Goal: Contribute content

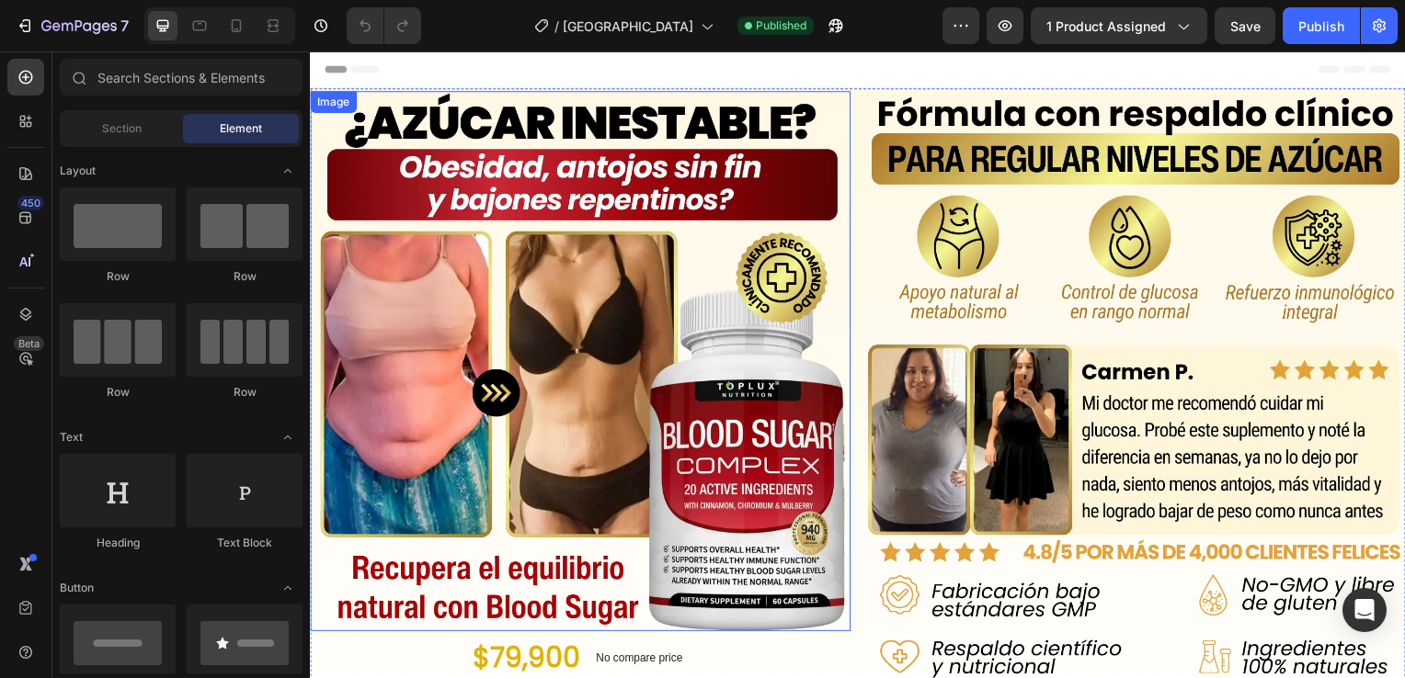
click at [549, 349] on img at bounding box center [582, 364] width 544 height 544
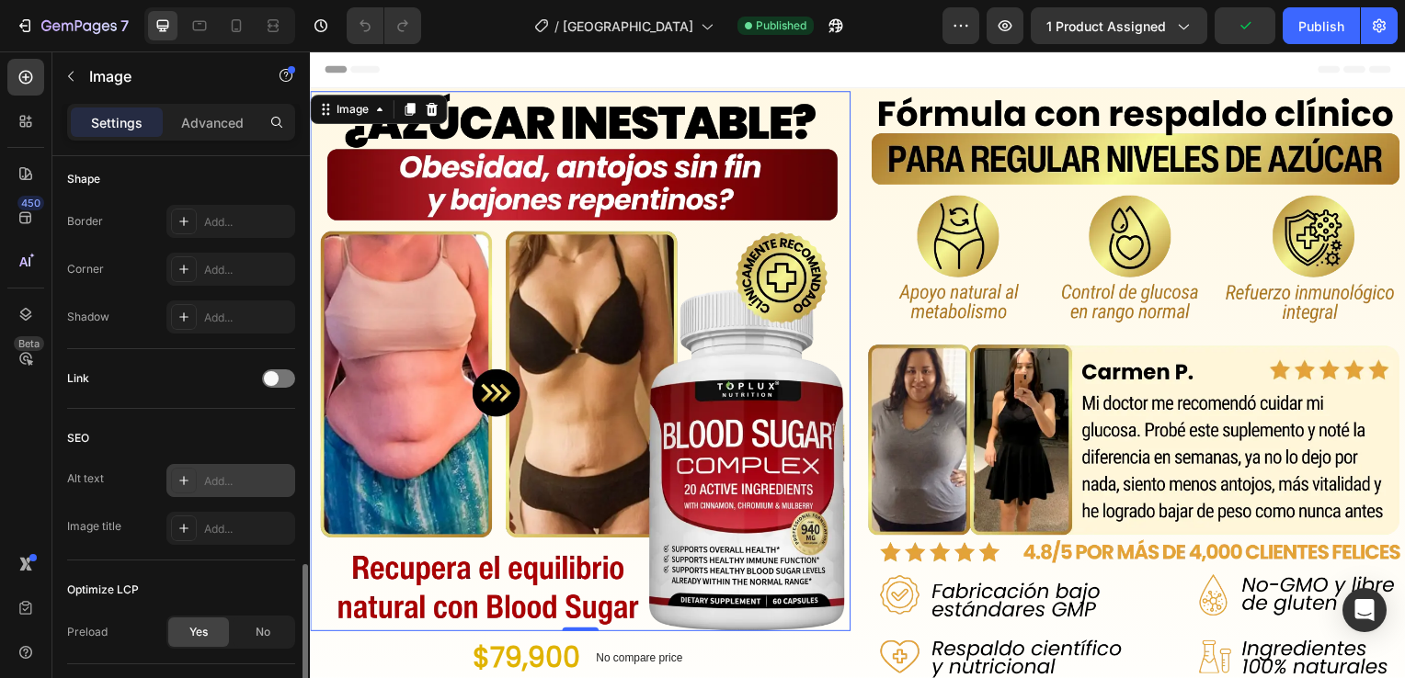
scroll to position [735, 0]
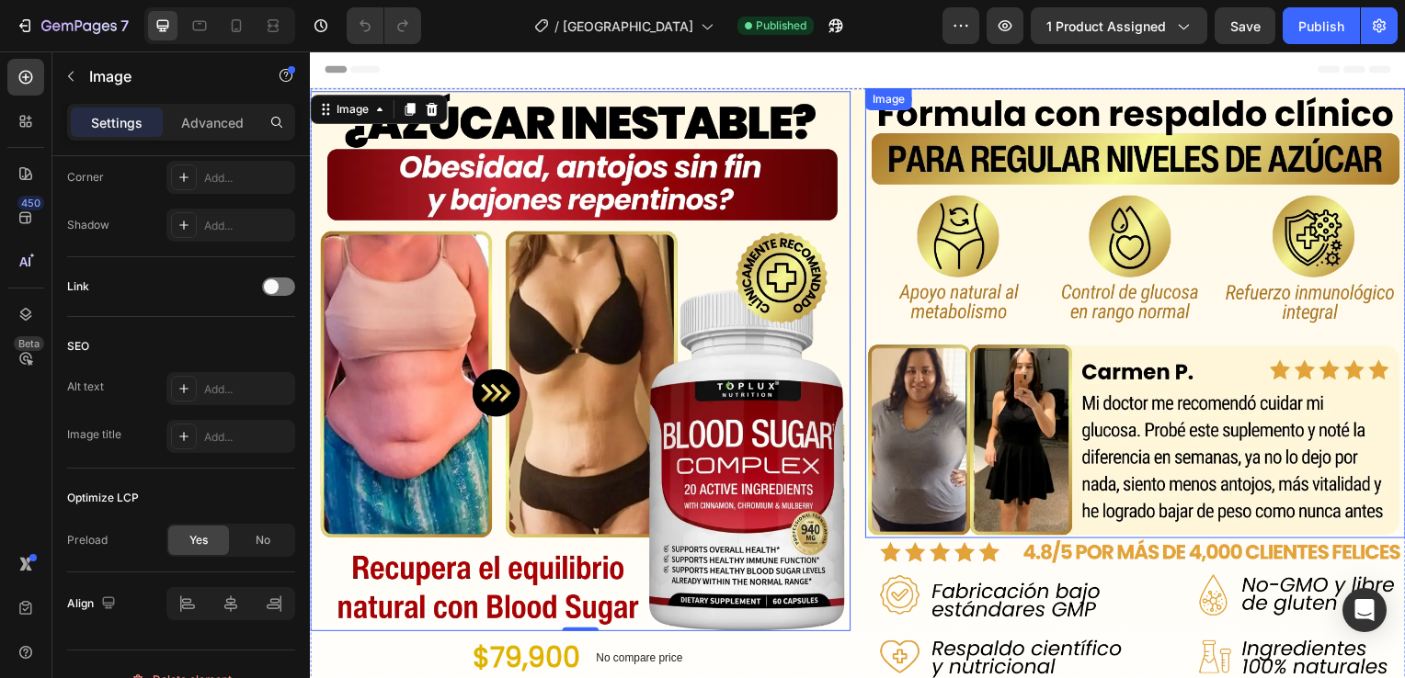
click at [1015, 378] on img at bounding box center [1141, 315] width 544 height 453
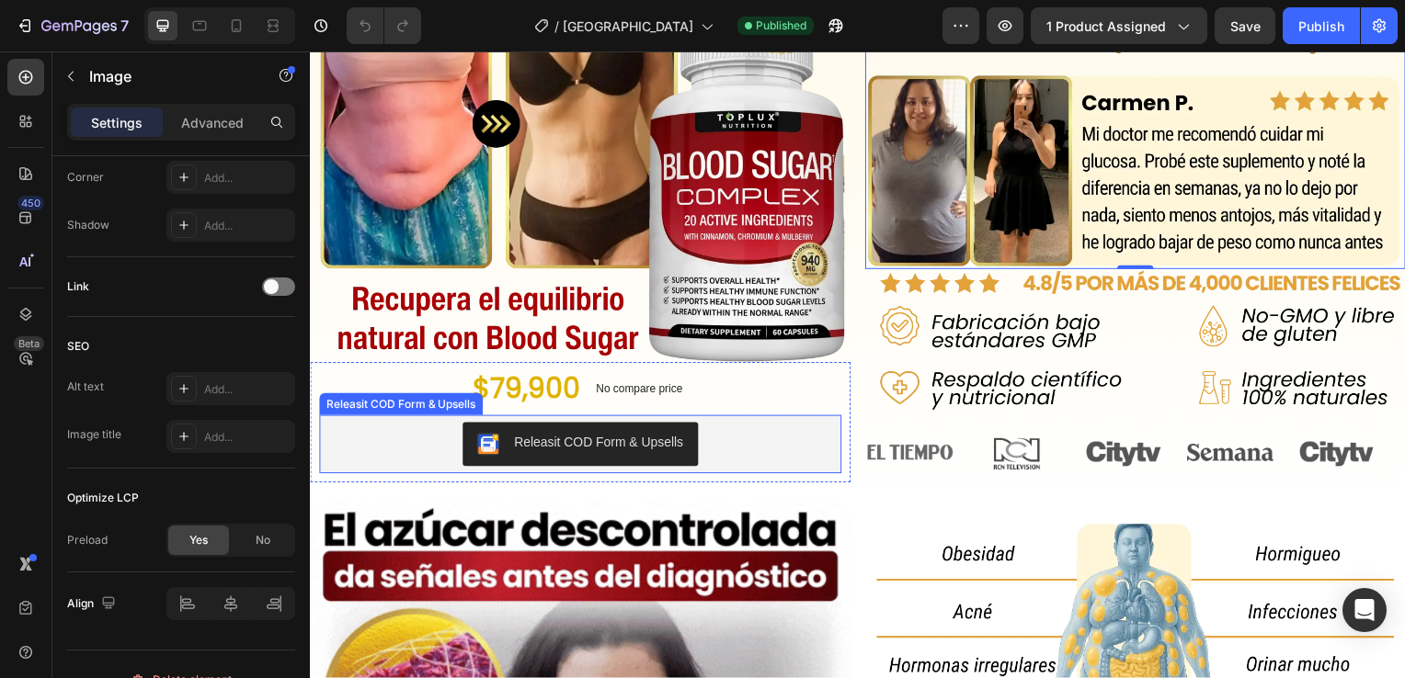
scroll to position [276, 0]
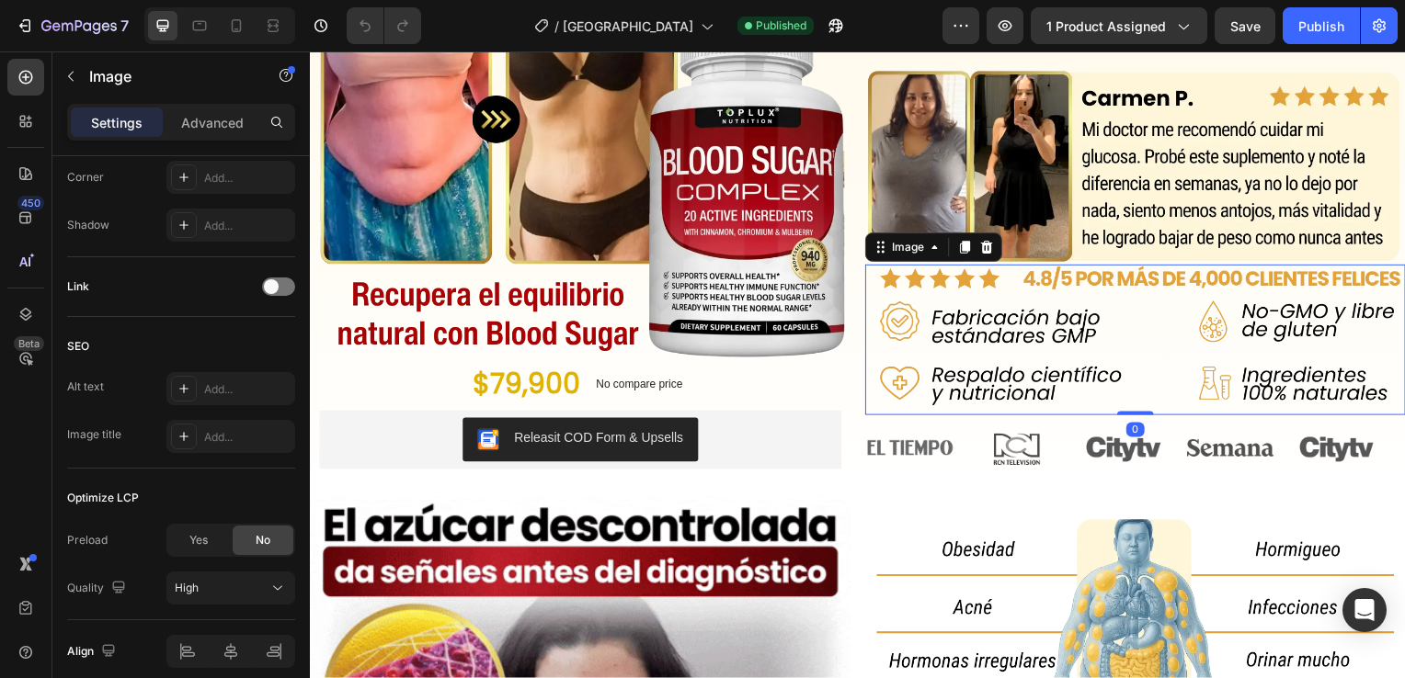
click at [1050, 347] on img at bounding box center [1141, 342] width 544 height 151
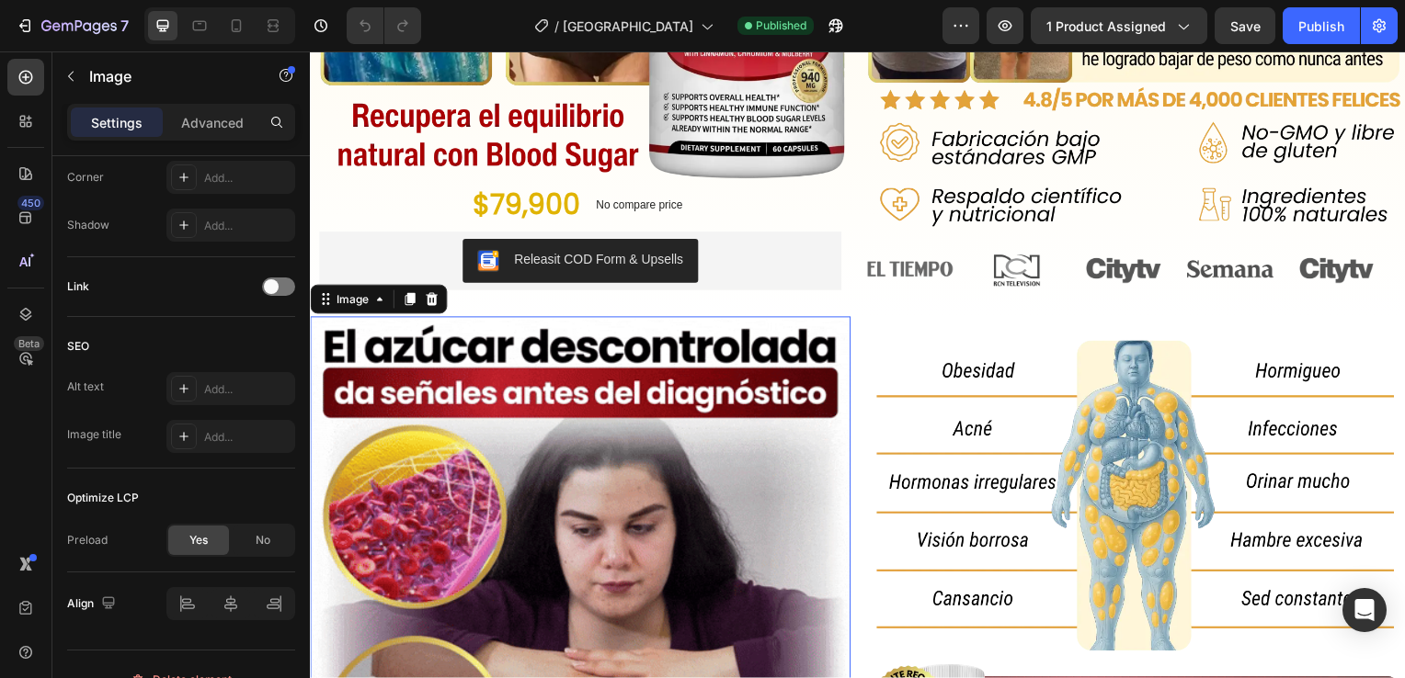
scroll to position [460, 0]
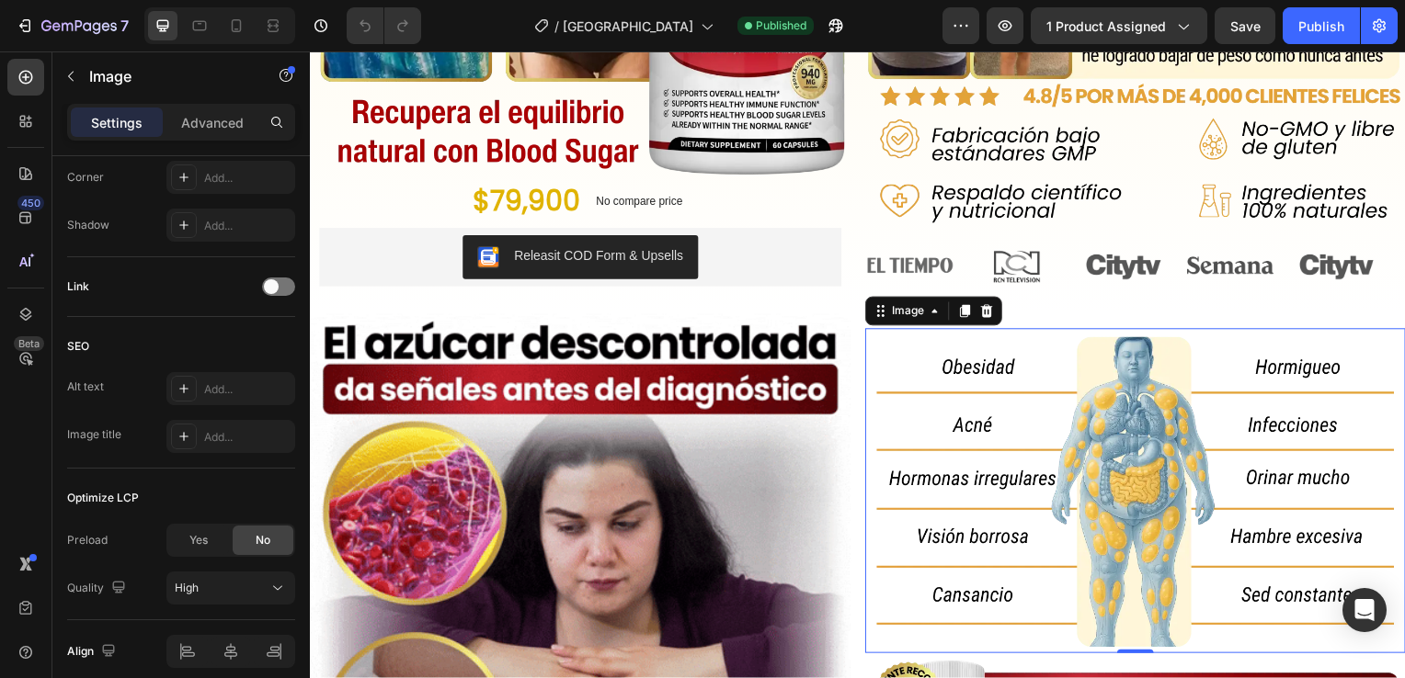
click at [1107, 445] on img at bounding box center [1141, 494] width 544 height 327
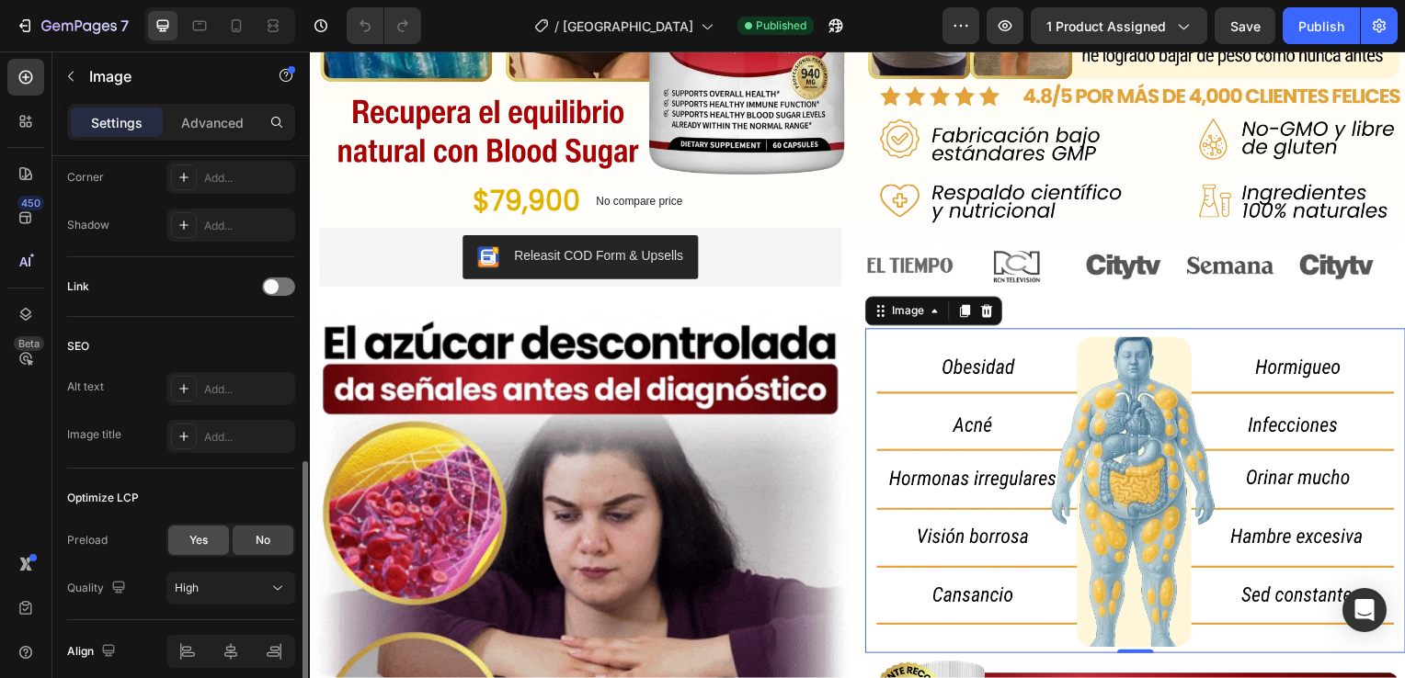
click at [210, 542] on div "Yes" at bounding box center [198, 540] width 61 height 29
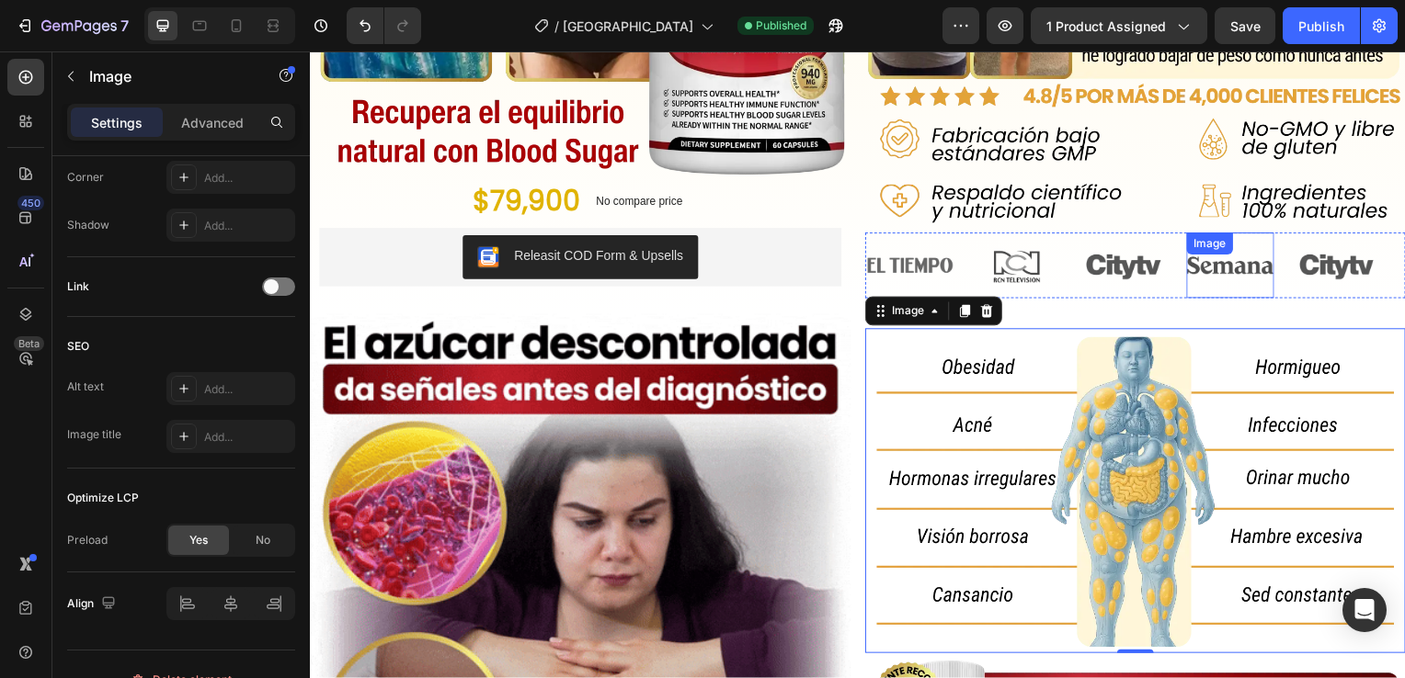
click at [1237, 266] on img at bounding box center [1236, 267] width 88 height 44
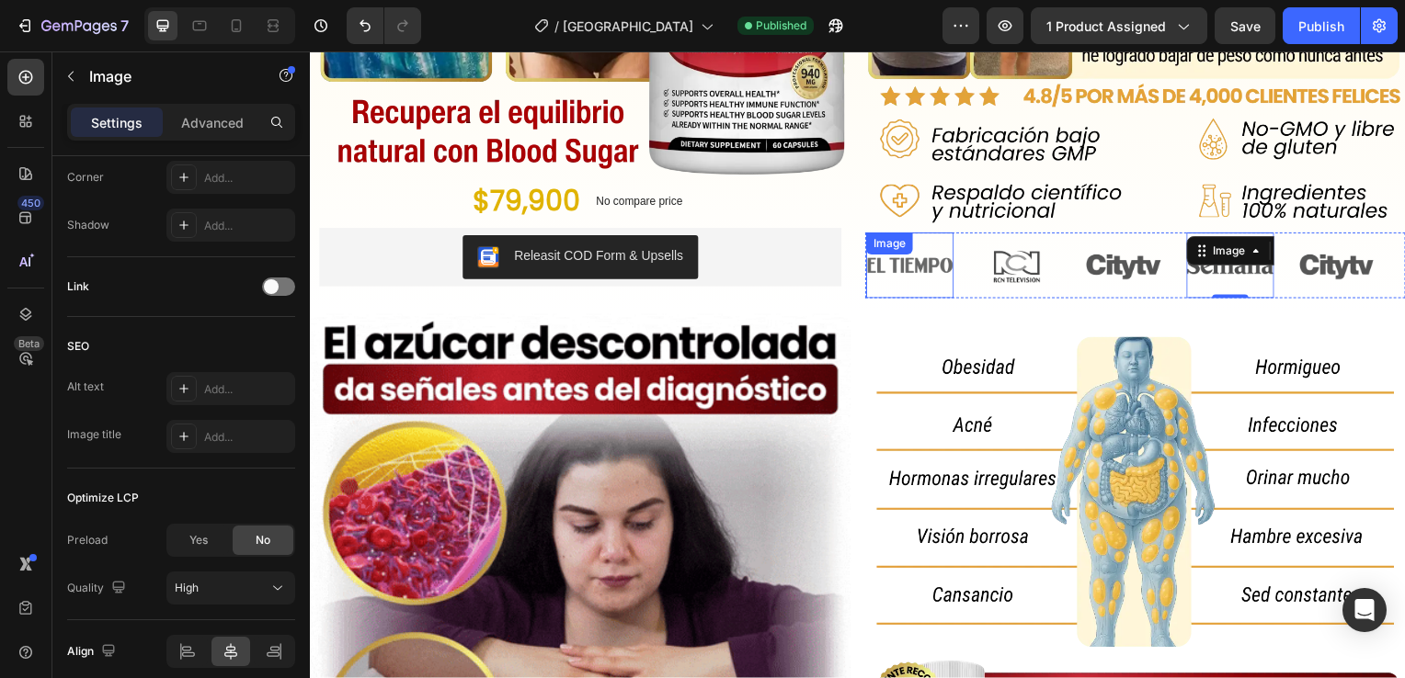
click at [923, 264] on img at bounding box center [914, 267] width 88 height 44
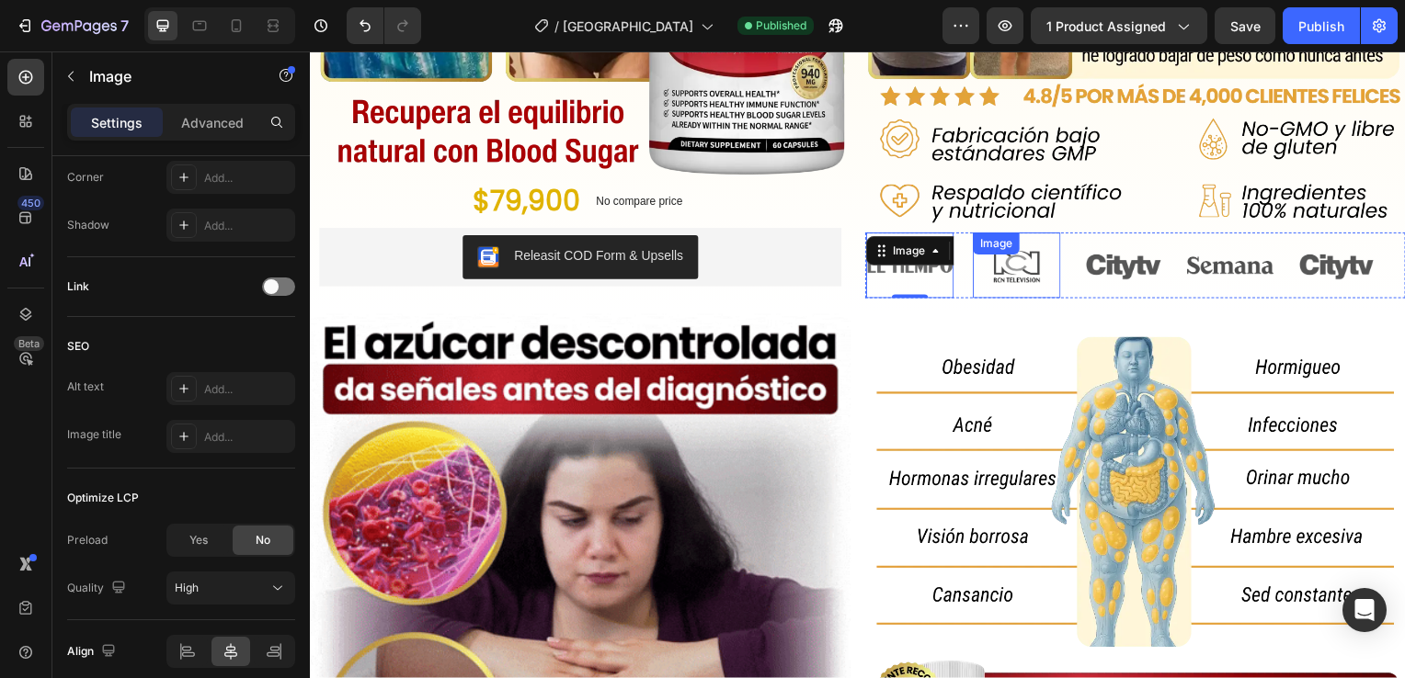
click at [1037, 251] on div "Image" at bounding box center [1021, 267] width 88 height 66
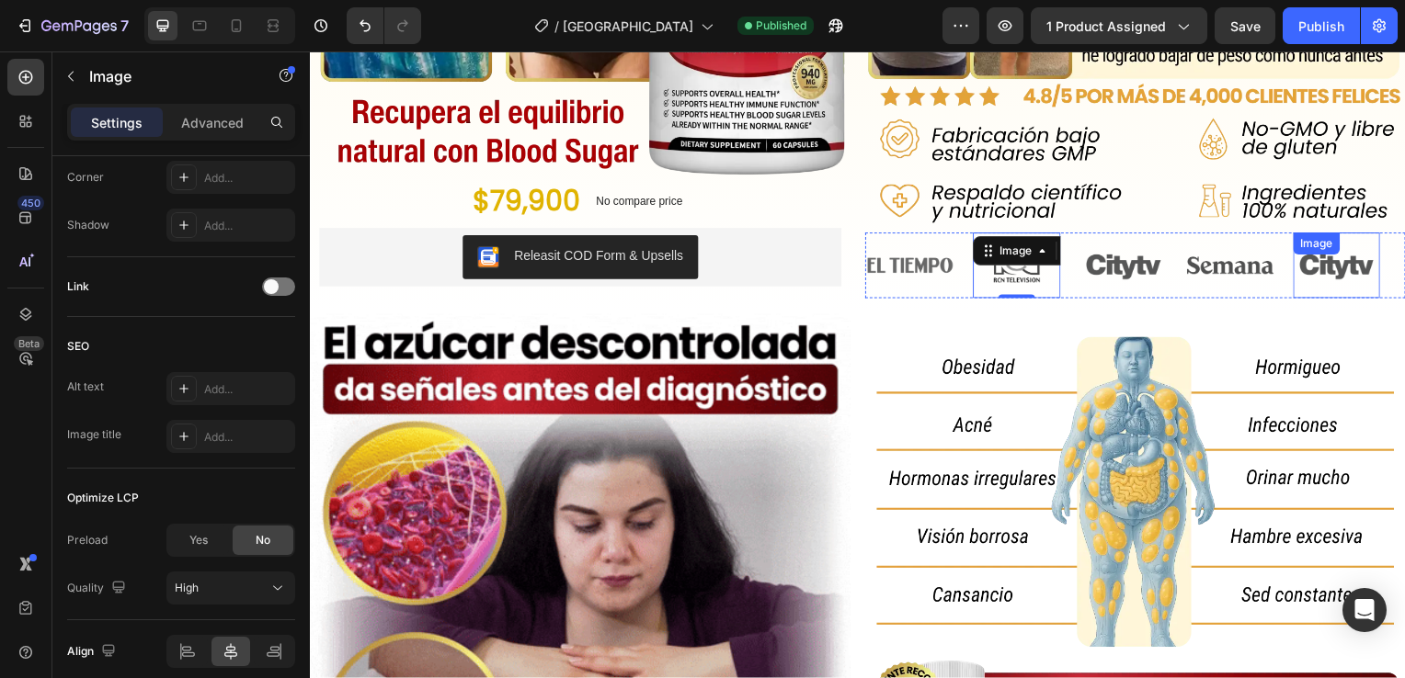
click at [1323, 256] on div "Image" at bounding box center [1344, 267] width 88 height 66
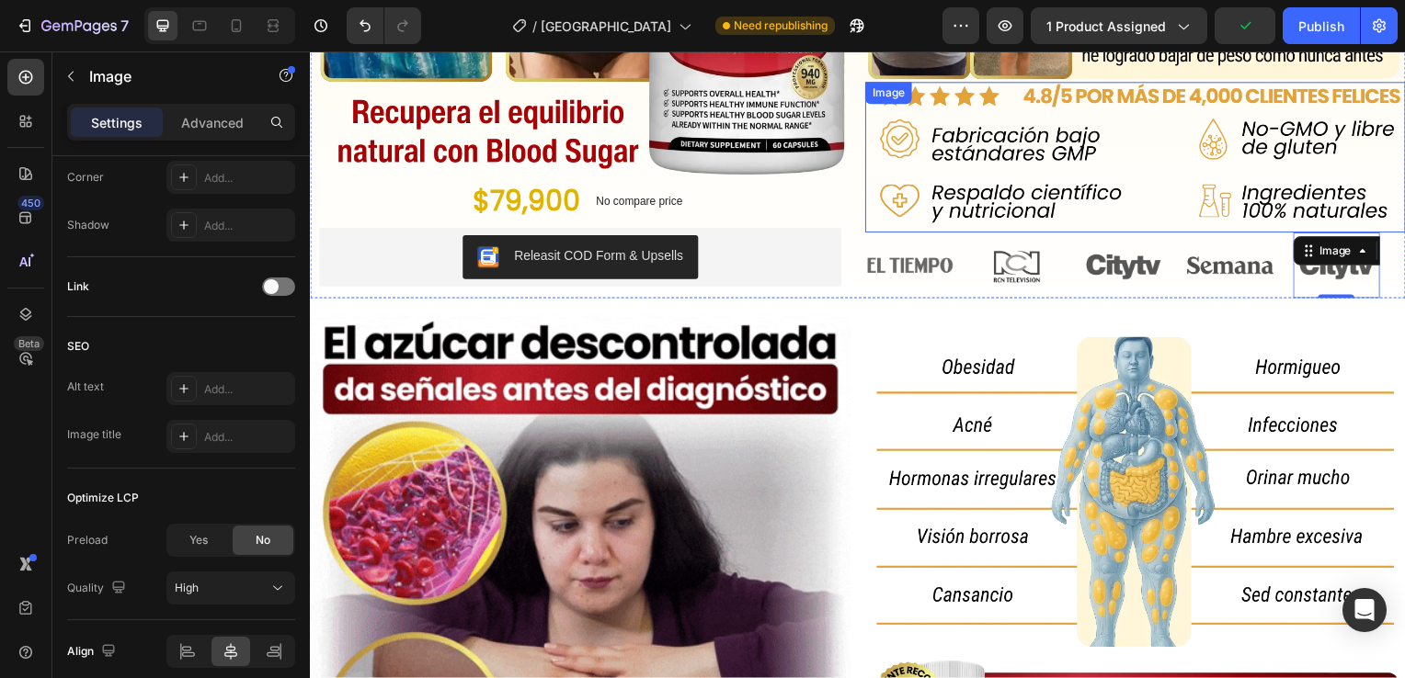
click at [968, 199] on img at bounding box center [1141, 158] width 544 height 151
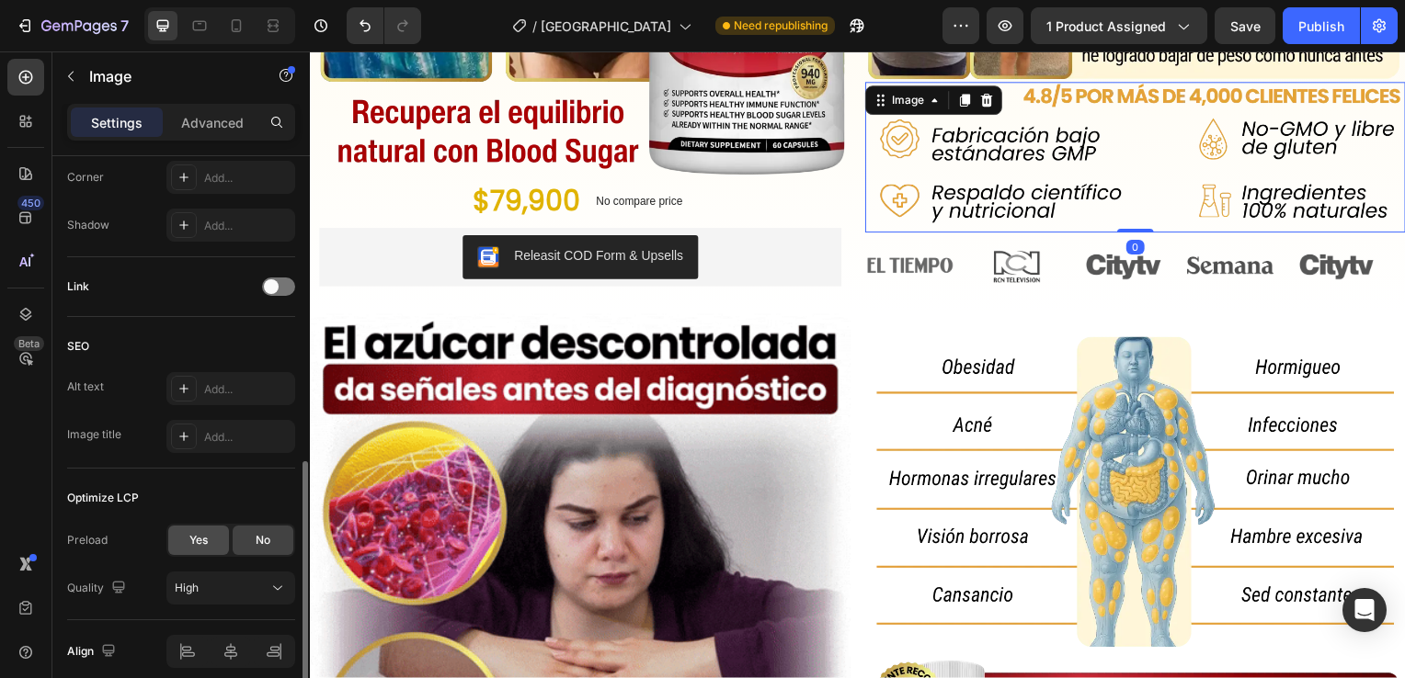
click at [213, 535] on div "Yes" at bounding box center [198, 540] width 61 height 29
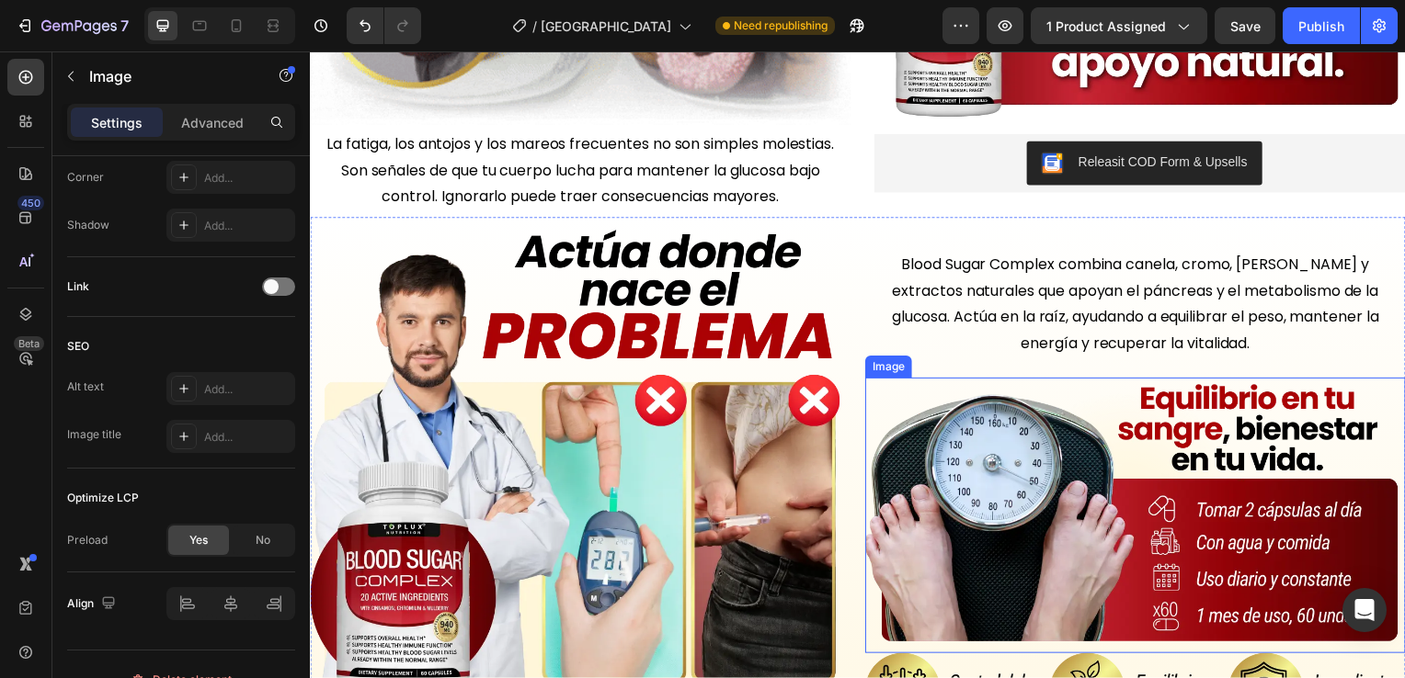
scroll to position [1195, 0]
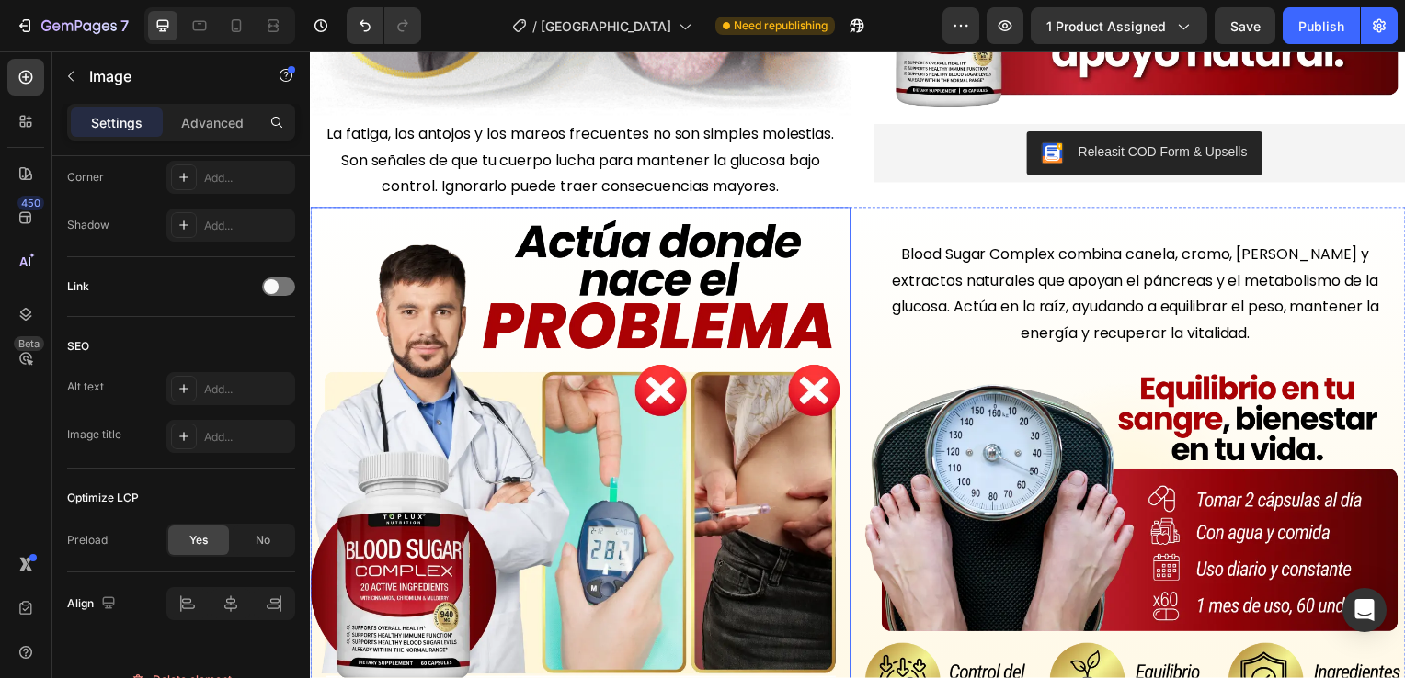
click at [704, 432] on img at bounding box center [582, 481] width 544 height 544
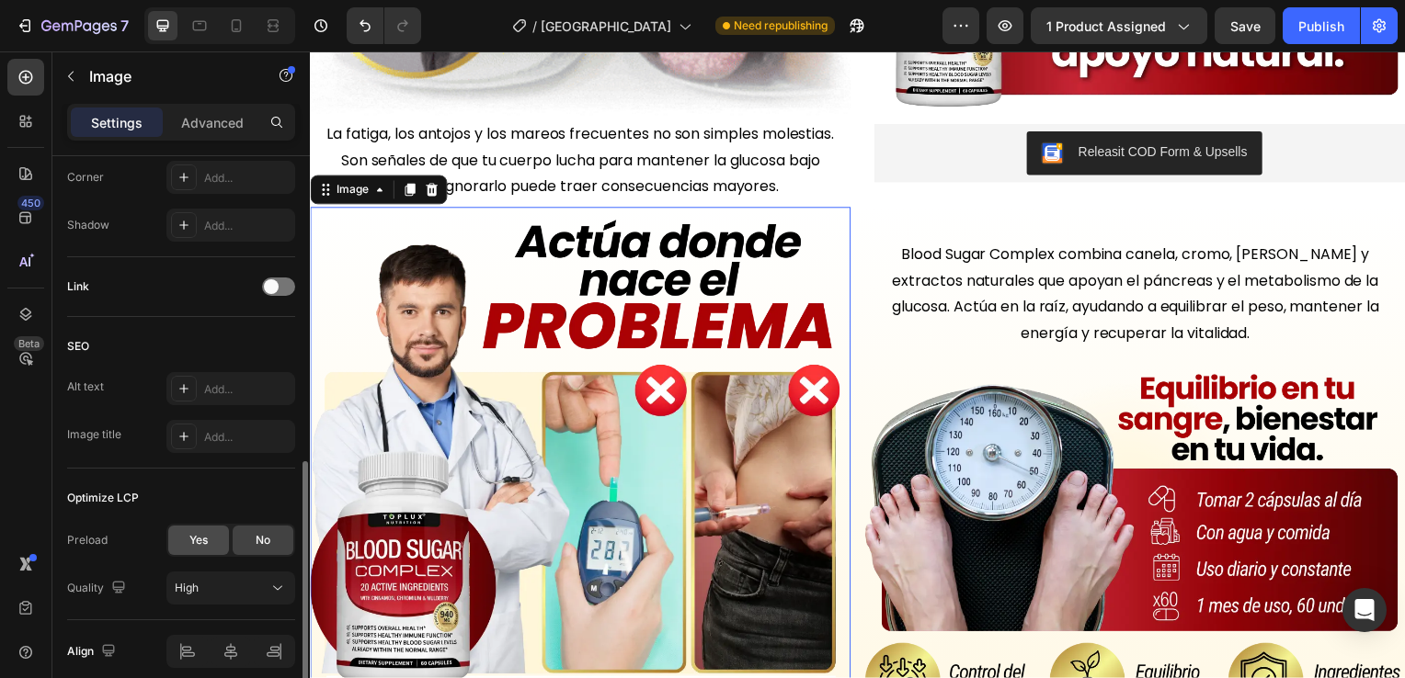
click at [202, 542] on span "Yes" at bounding box center [198, 540] width 18 height 17
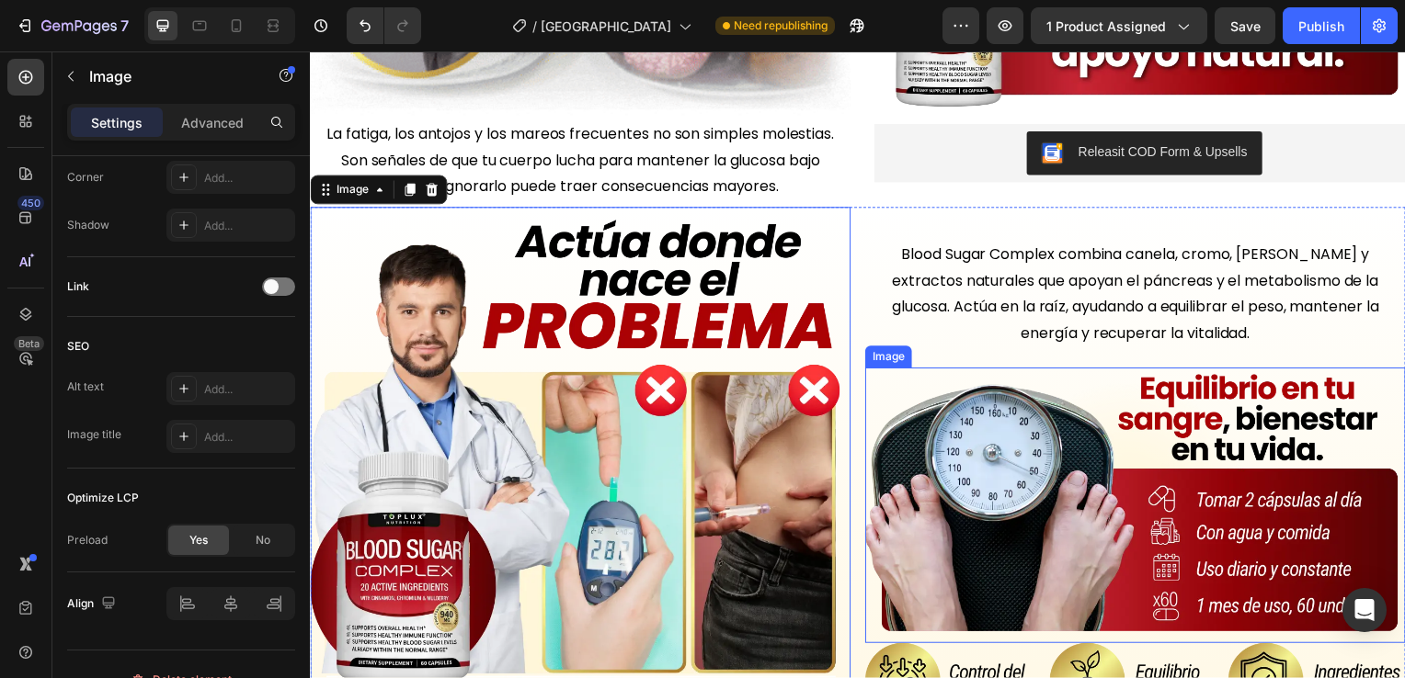
click at [1172, 473] on img at bounding box center [1141, 508] width 544 height 277
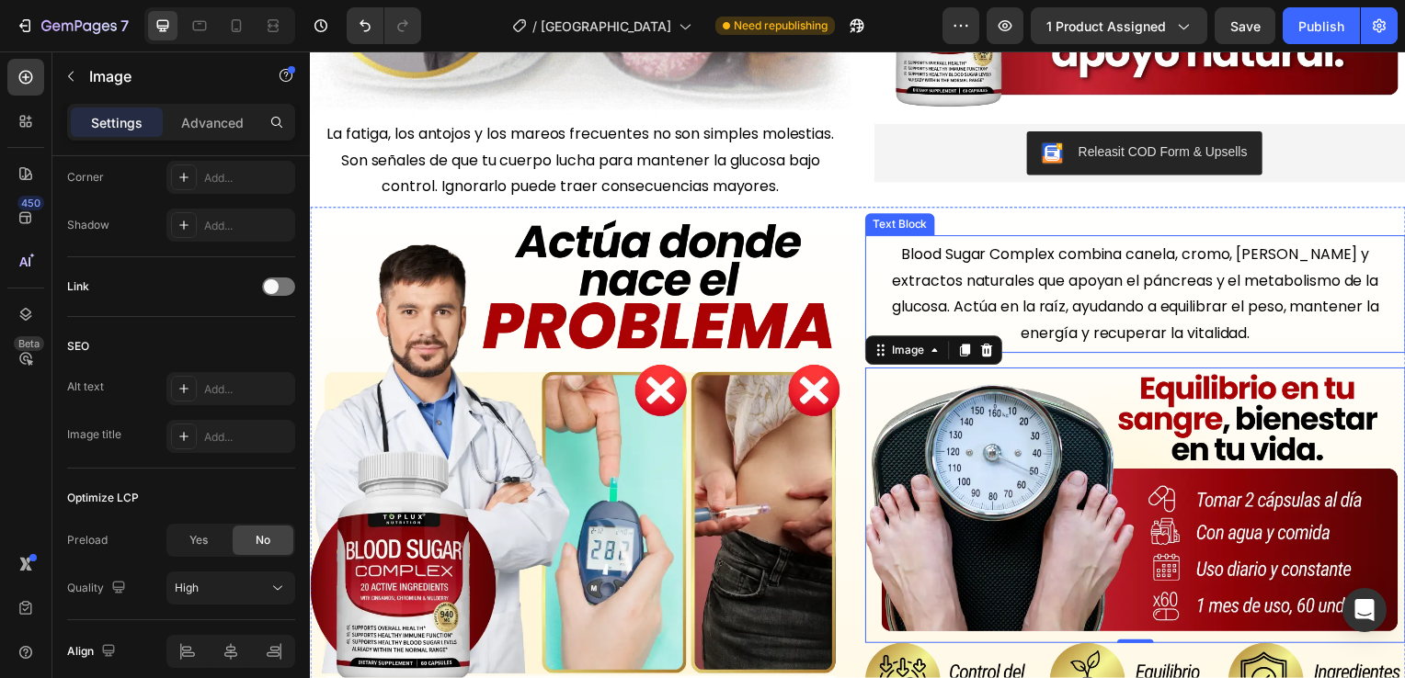
click at [1134, 294] on span "Blood Sugar Complex combina canela, cromo, [PERSON_NAME] y extractos naturales …" at bounding box center [1140, 295] width 491 height 100
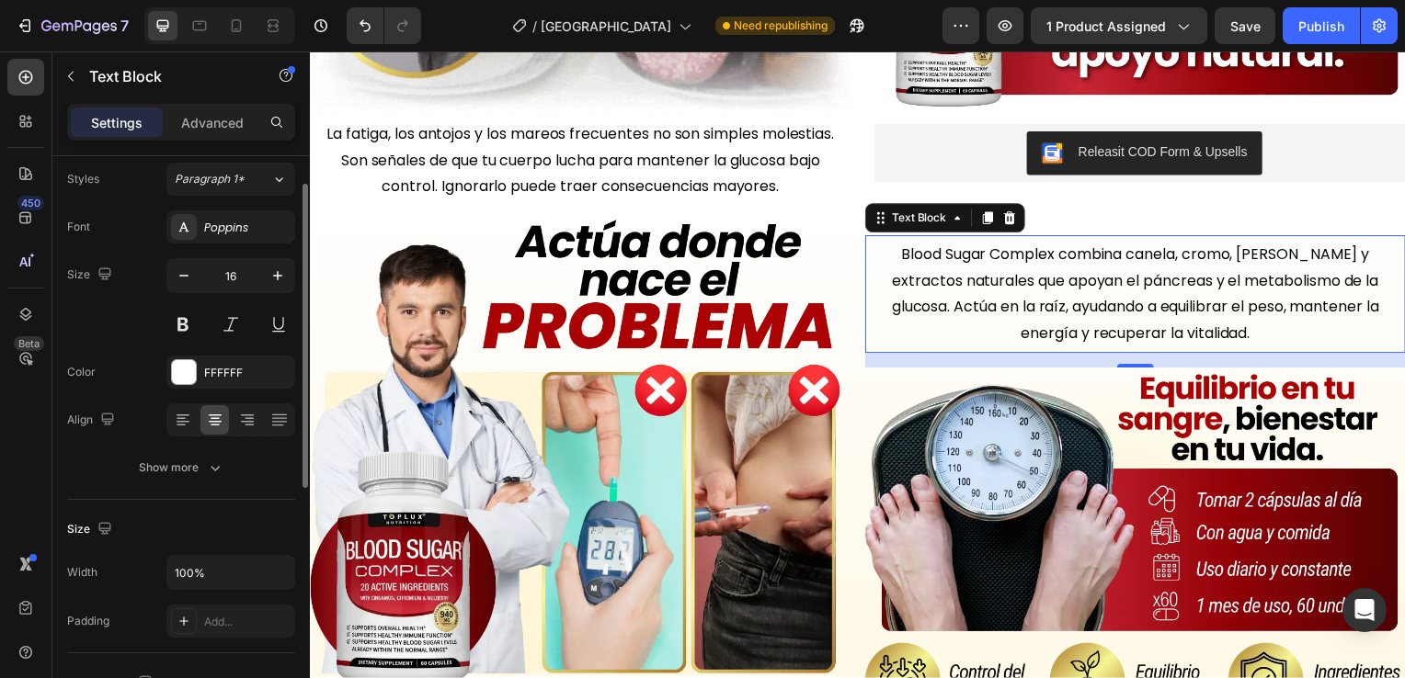
scroll to position [0, 0]
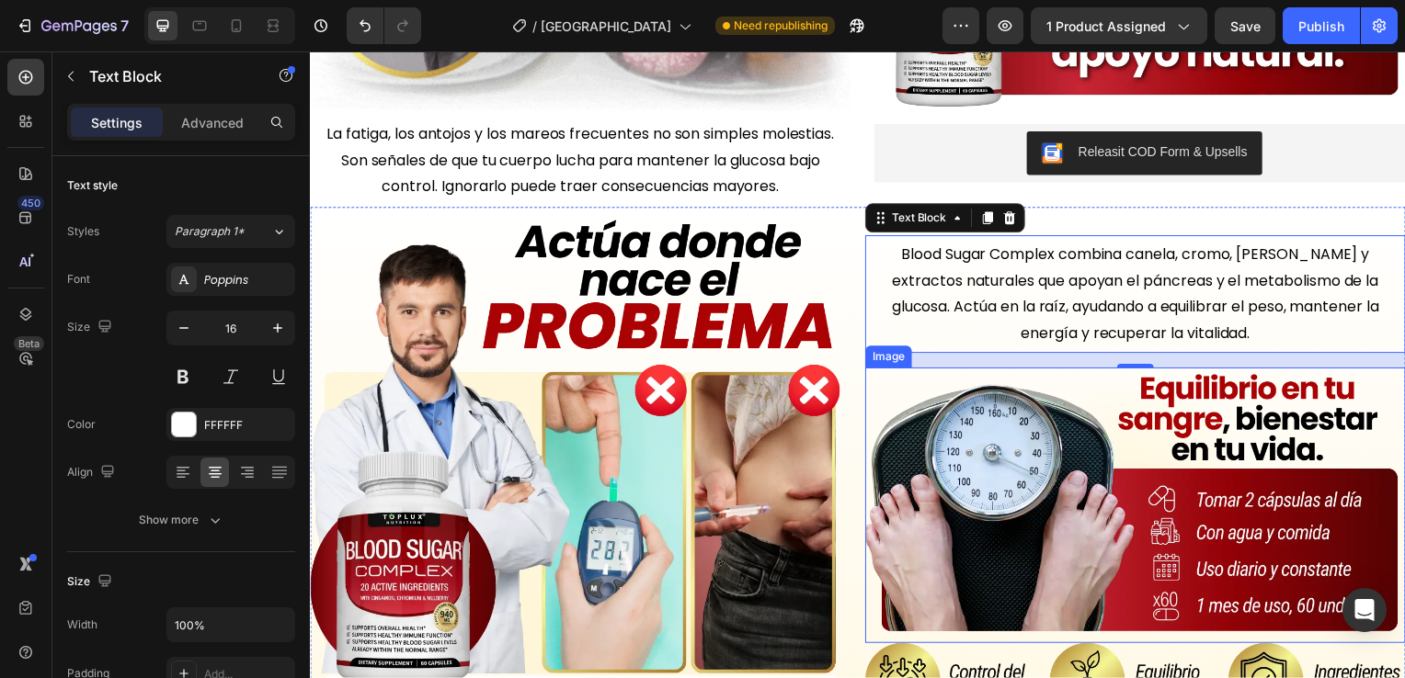
click at [1203, 505] on img at bounding box center [1141, 508] width 544 height 277
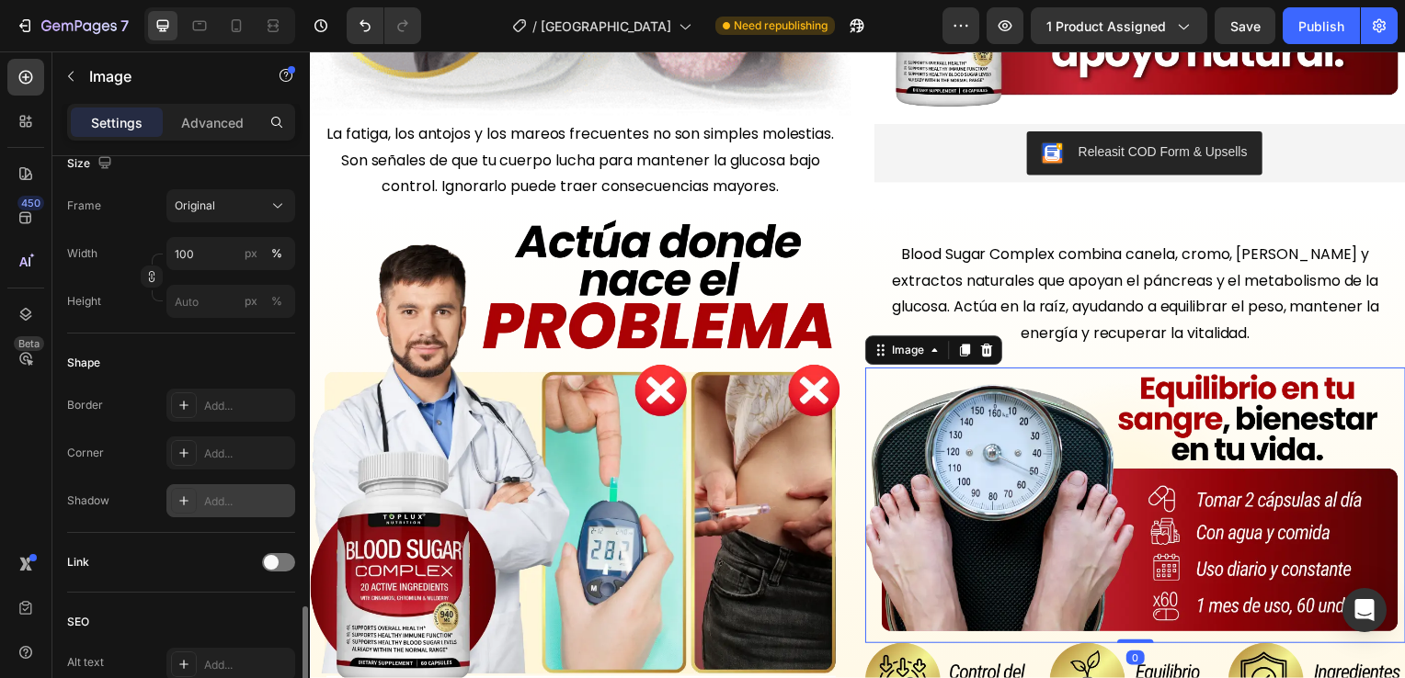
scroll to position [735, 0]
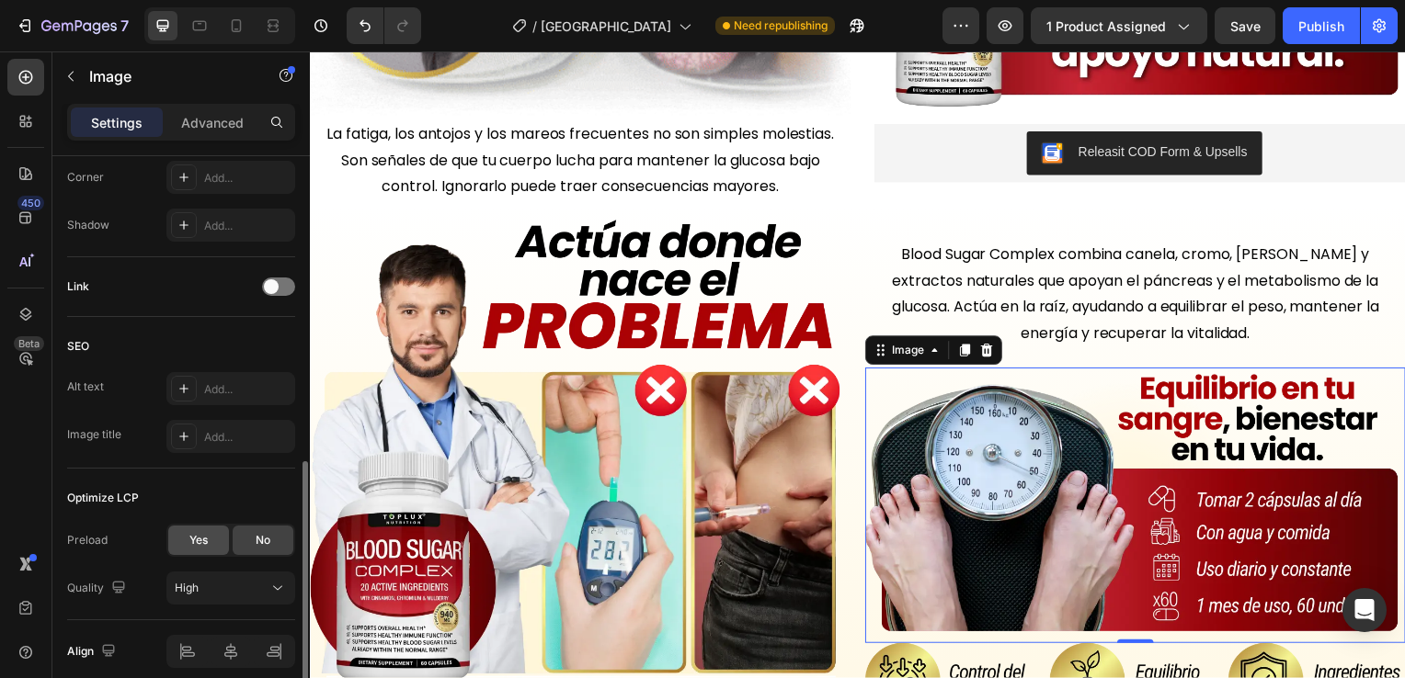
click at [185, 545] on div "Yes" at bounding box center [198, 540] width 61 height 29
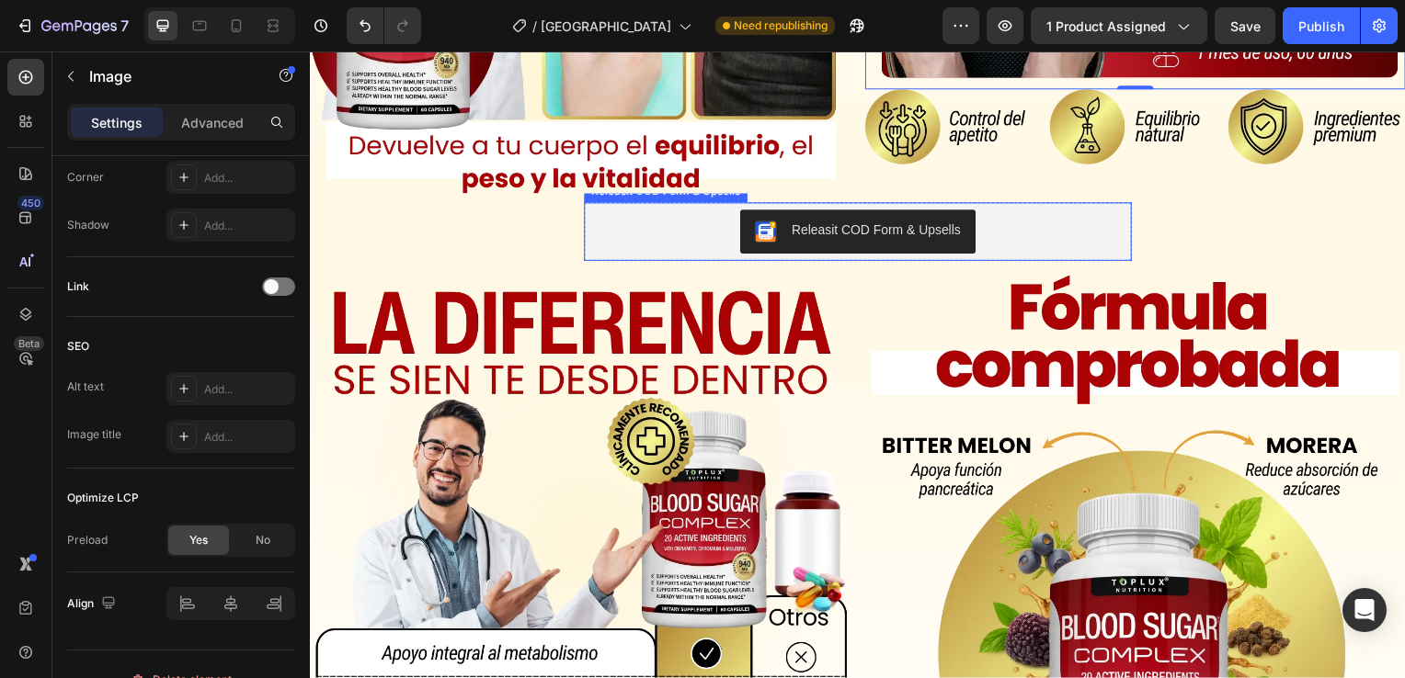
scroll to position [1747, 0]
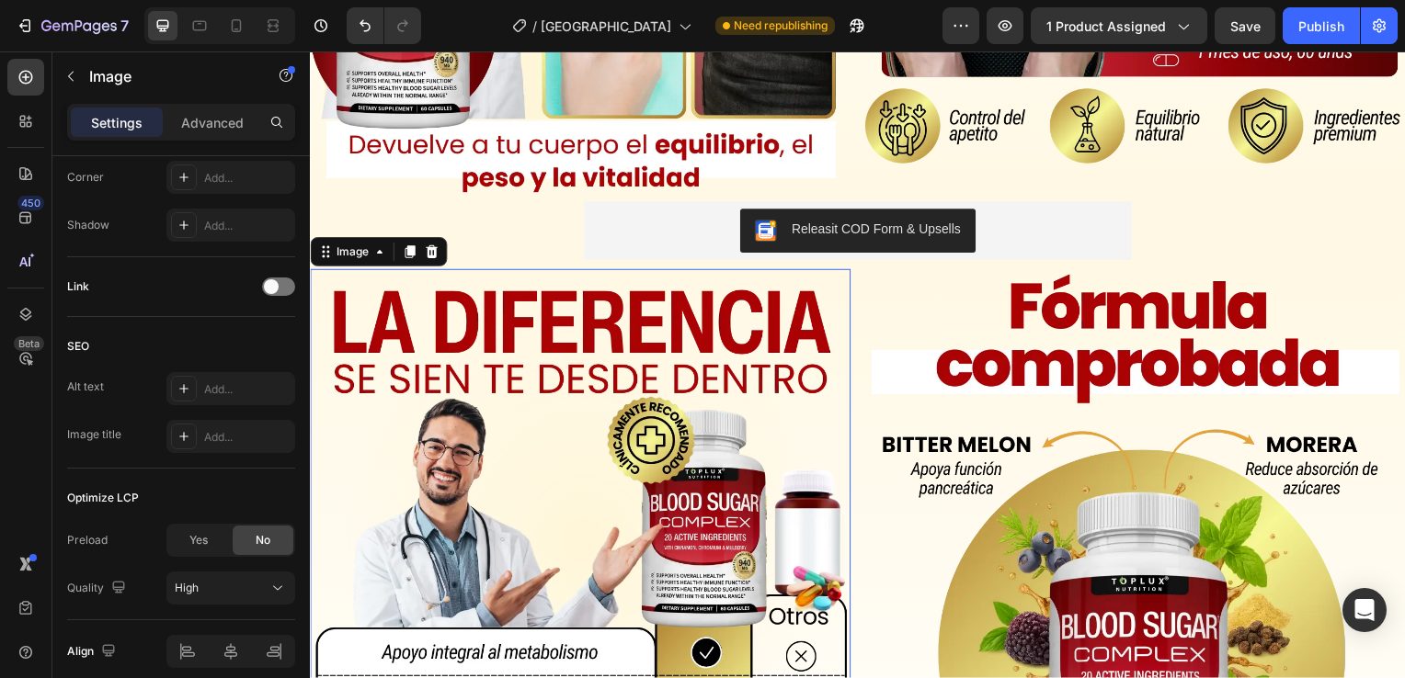
click at [549, 447] on img at bounding box center [582, 611] width 544 height 680
click at [204, 539] on span "Yes" at bounding box center [198, 540] width 18 height 17
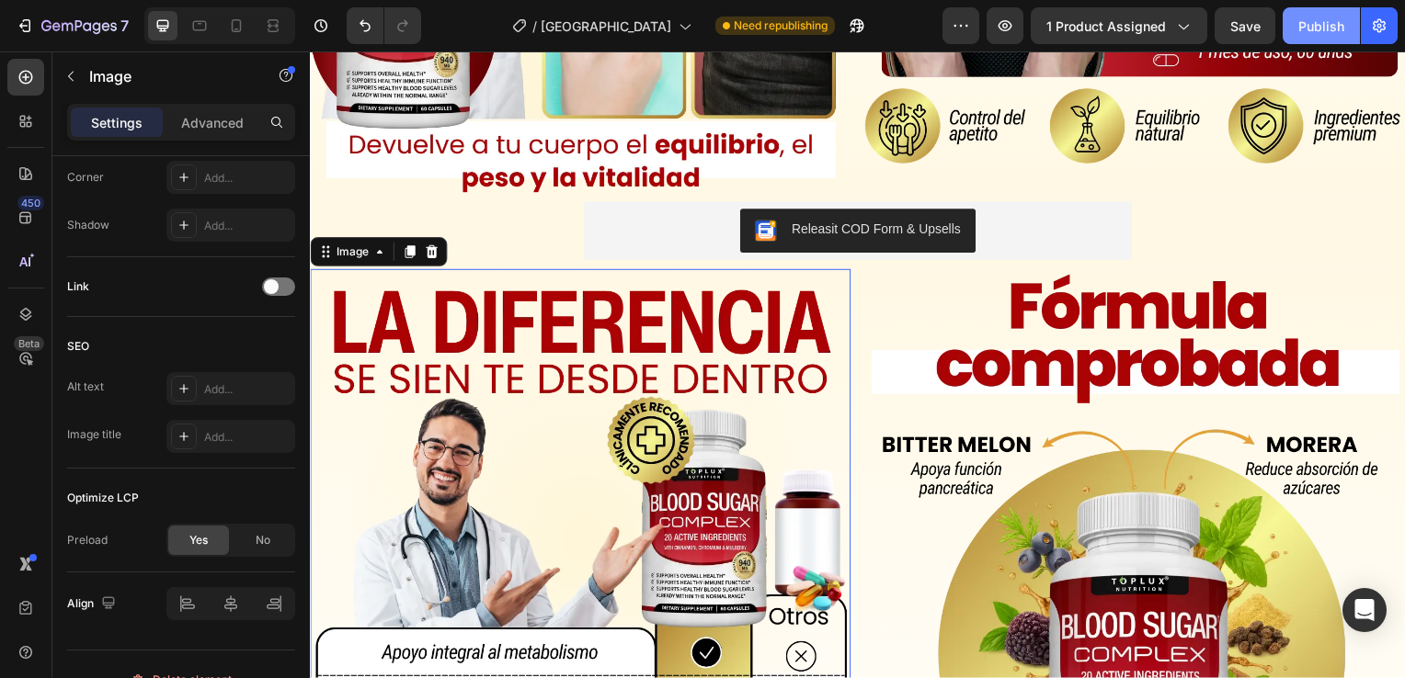
click at [1318, 29] on div "Publish" at bounding box center [1321, 26] width 46 height 19
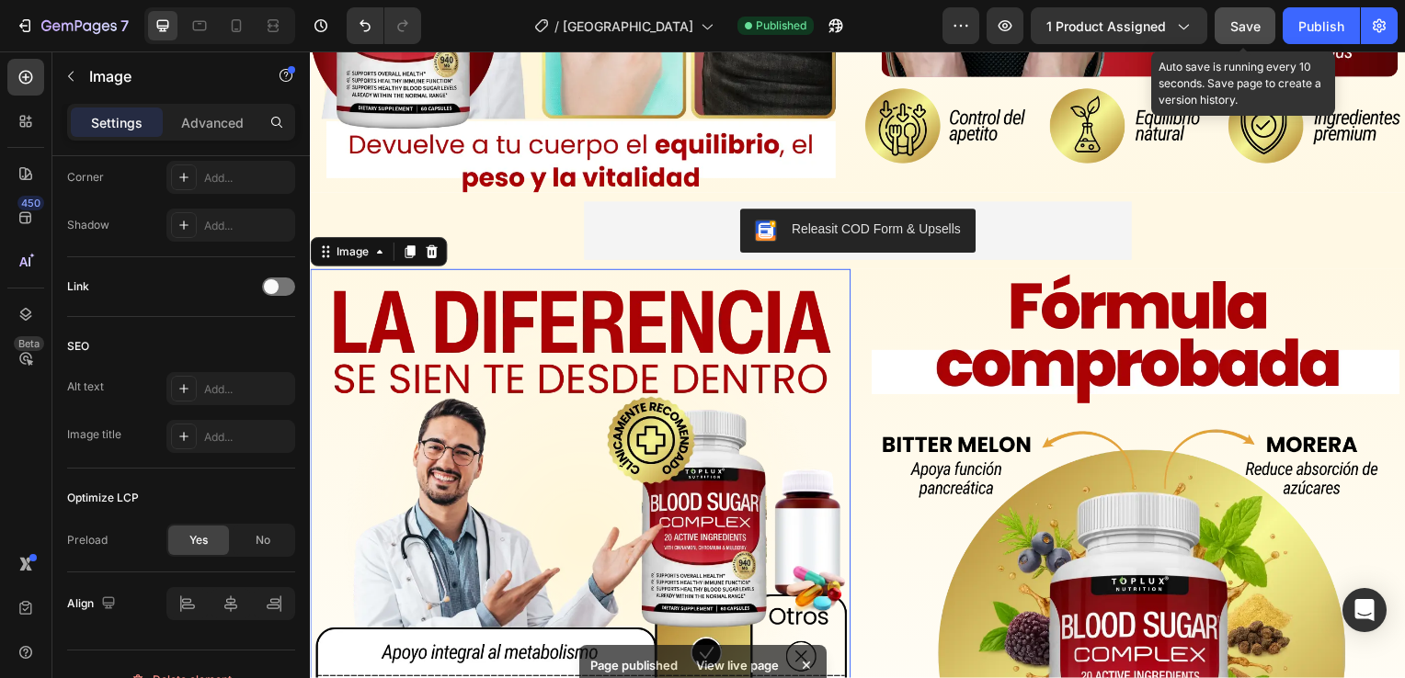
click at [1250, 29] on span "Save" at bounding box center [1245, 26] width 30 height 16
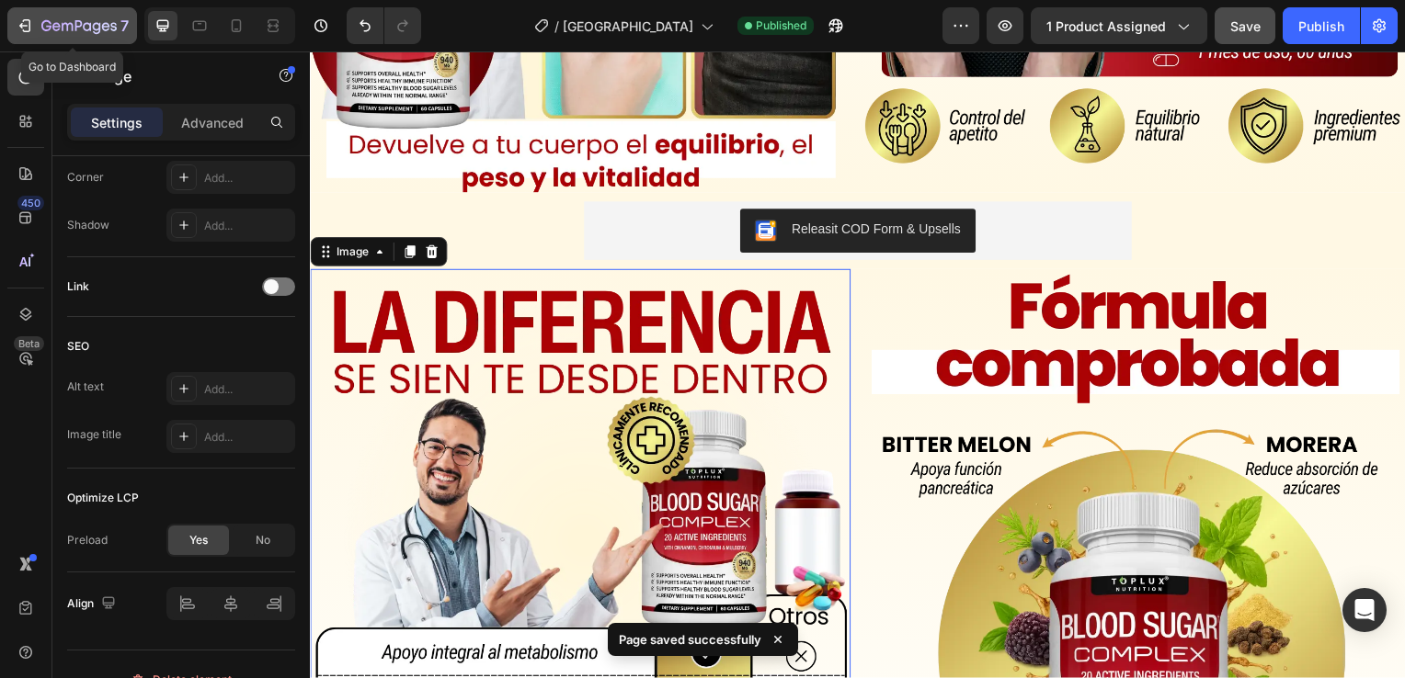
click at [29, 28] on icon "button" at bounding box center [27, 25] width 8 height 13
